Goal: Task Accomplishment & Management: Manage account settings

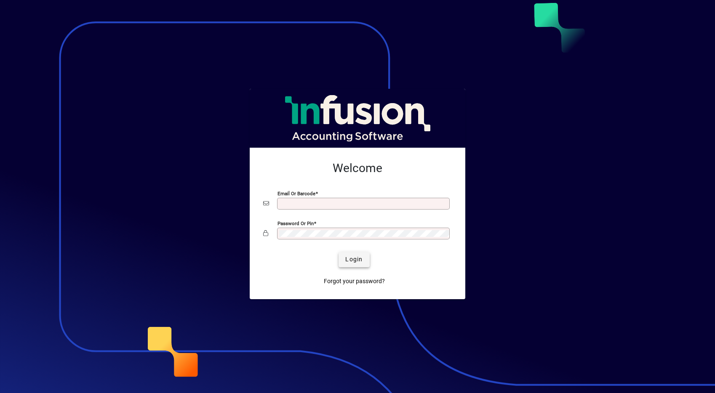
type input "**********"
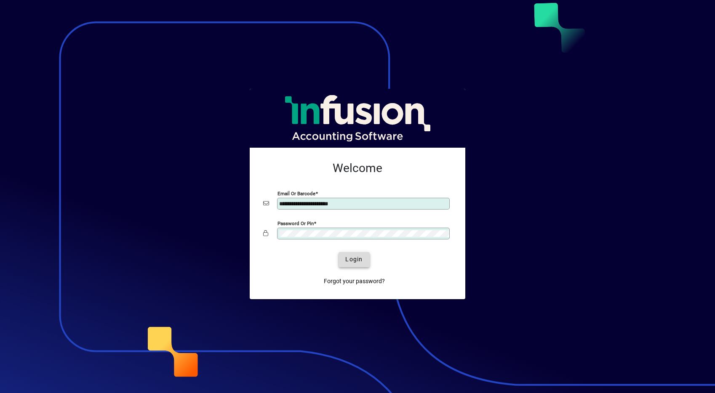
click at [357, 260] on span "Login" at bounding box center [353, 259] width 17 height 9
